Goal: Transaction & Acquisition: Subscribe to service/newsletter

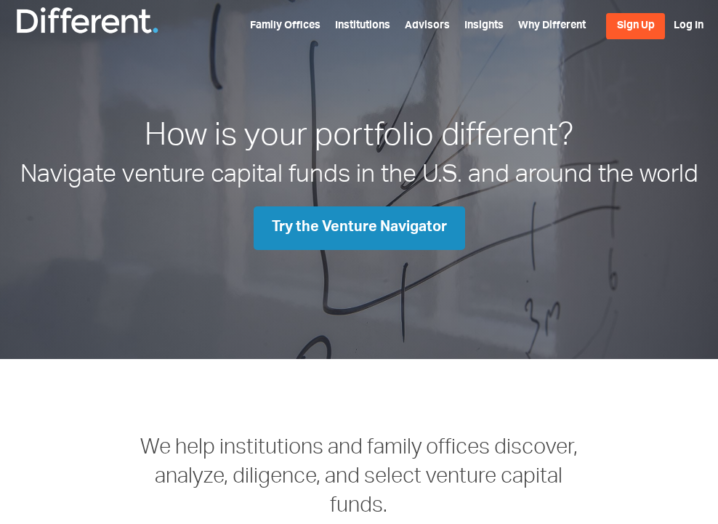
click at [359, 227] on span "Try the Venture Navigator" at bounding box center [359, 228] width 175 height 15
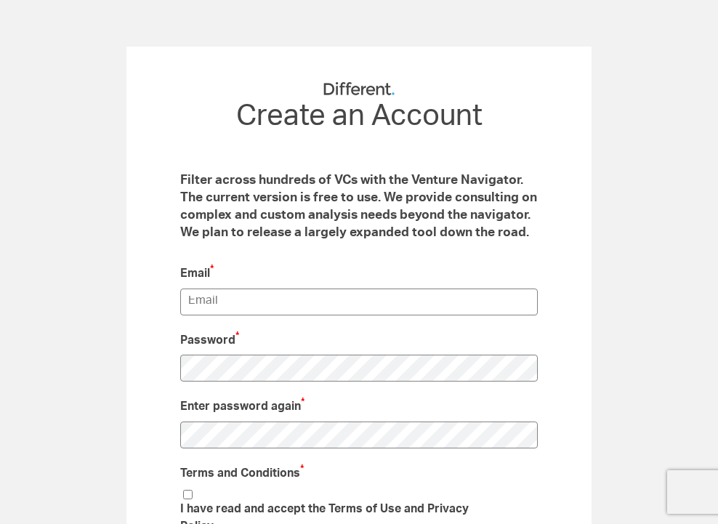
click at [359, 88] on img at bounding box center [359, 88] width 73 height 15
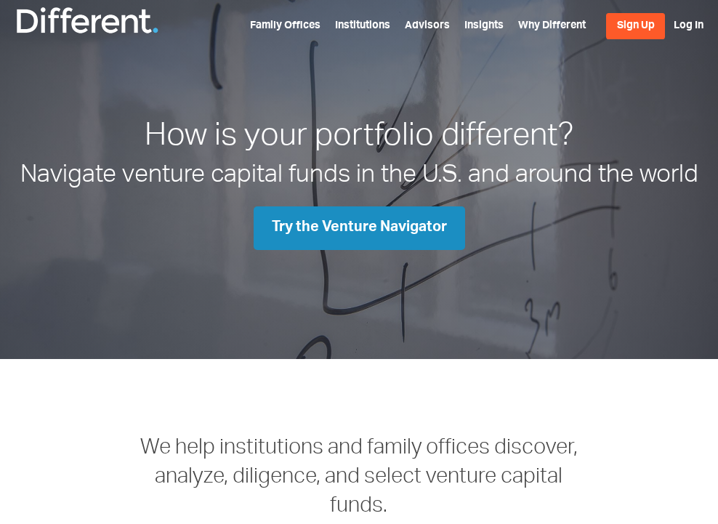
click at [359, 227] on span "Try the Venture Navigator" at bounding box center [359, 228] width 175 height 15
